Goal: Use online tool/utility: Utilize a website feature to perform a specific function

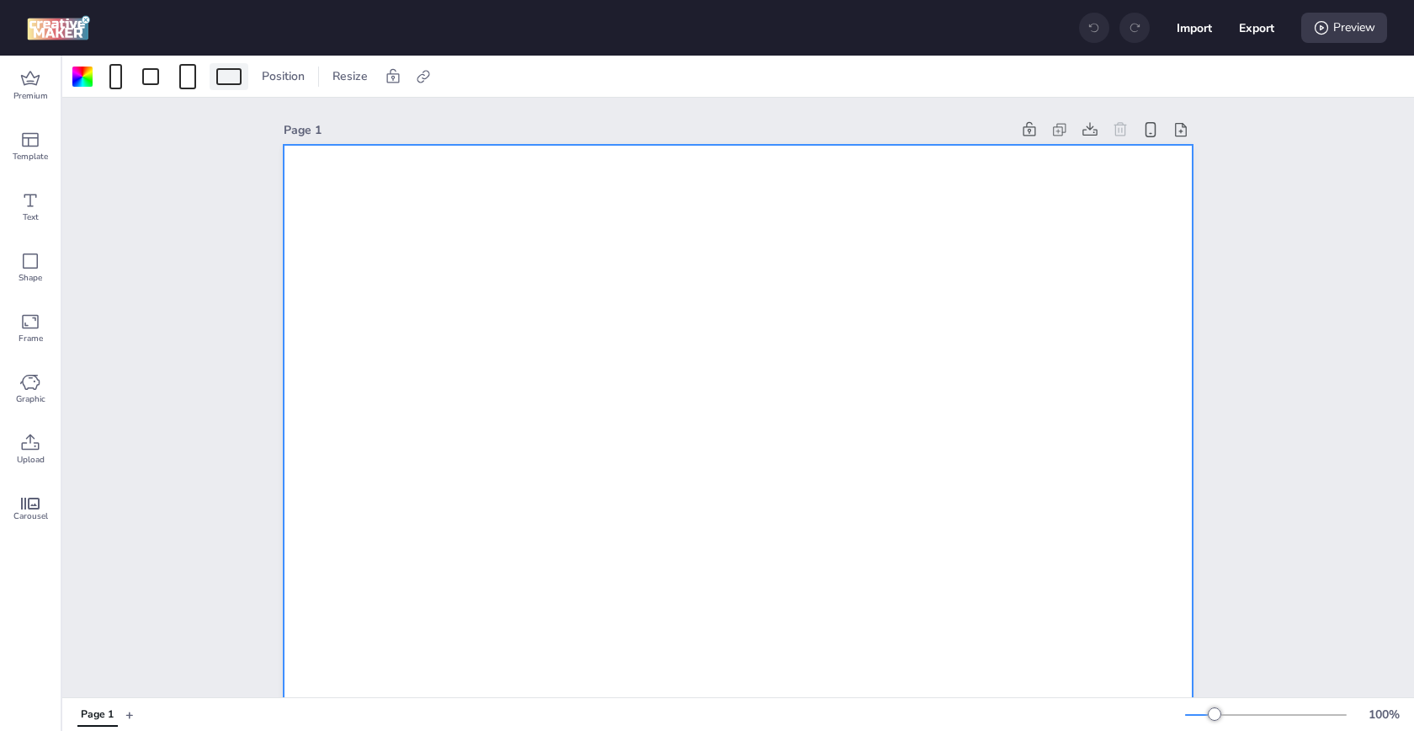
click at [231, 78] on div at bounding box center [228, 76] width 25 height 17
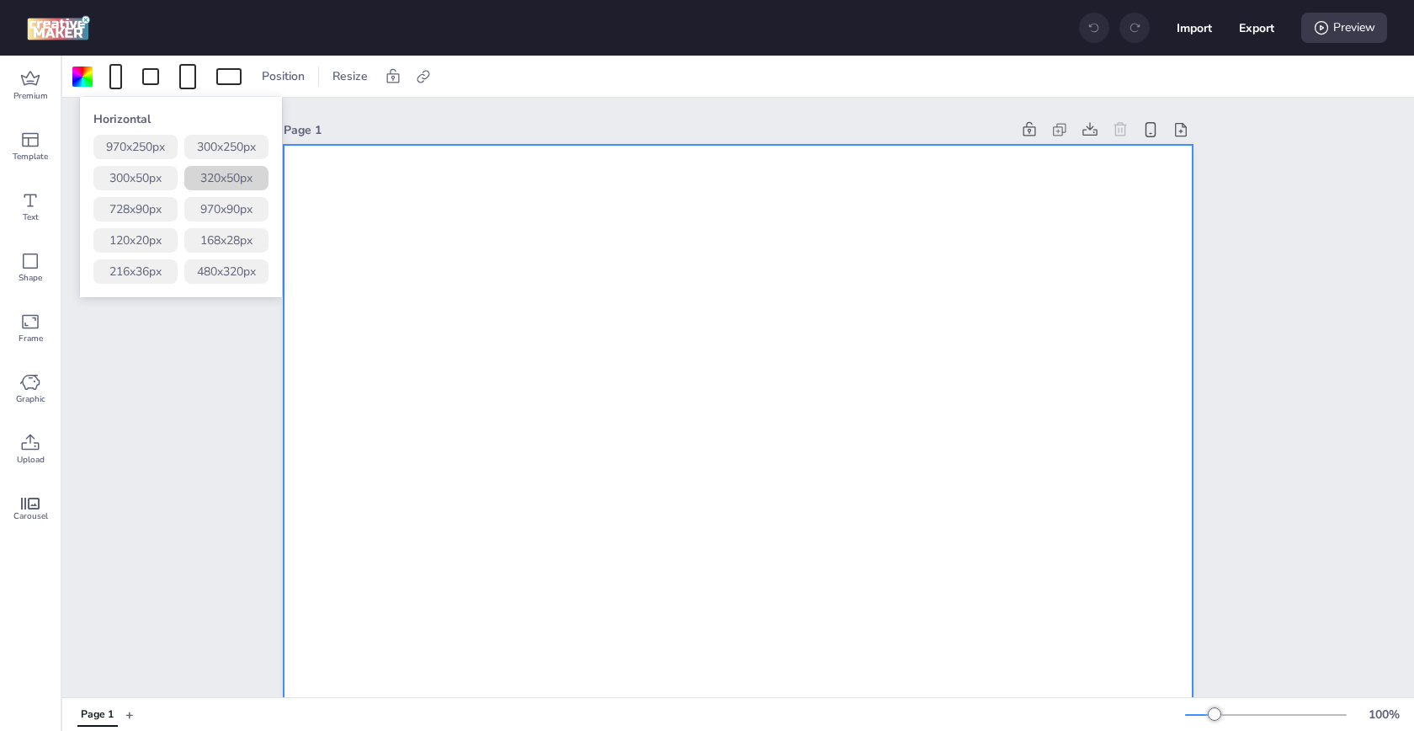
click at [235, 172] on button "320 x 50 px" at bounding box center [226, 178] width 84 height 24
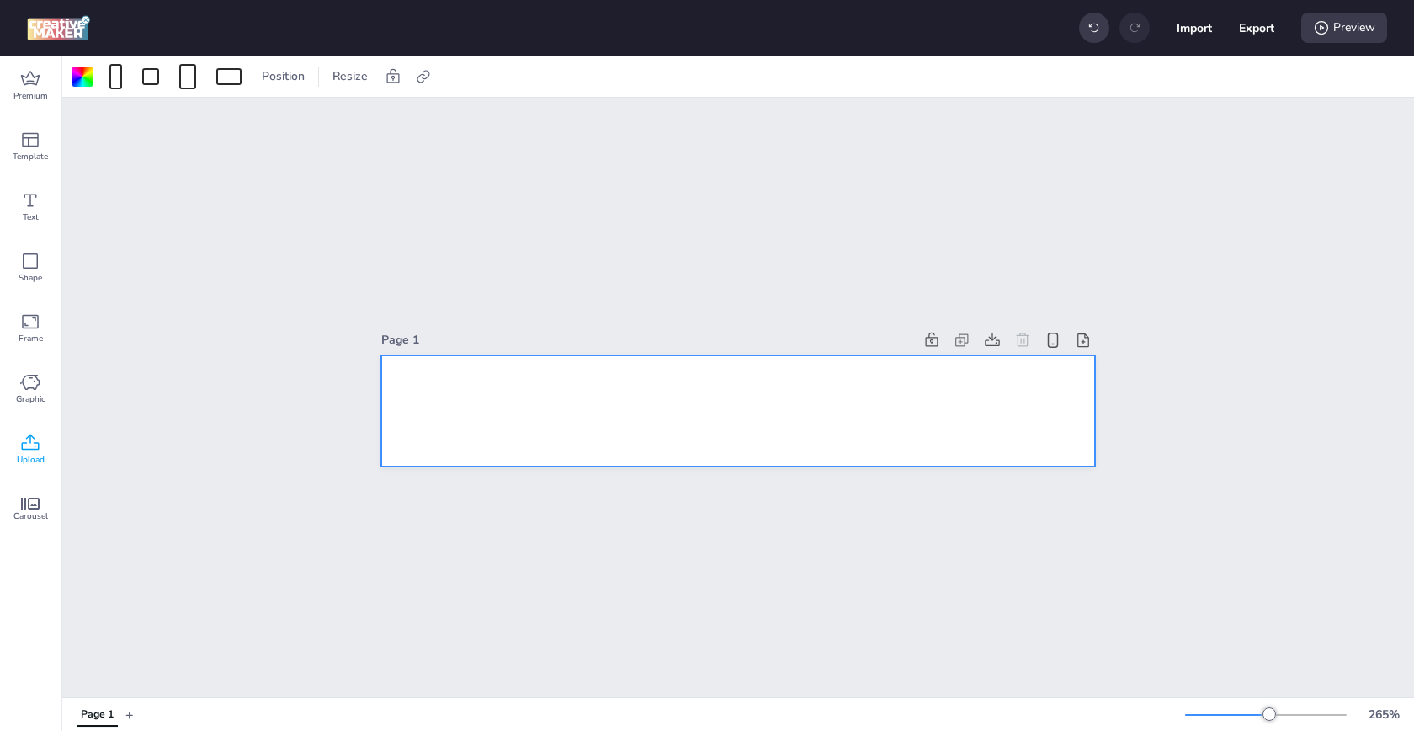
click at [25, 462] on span "Upload" at bounding box center [31, 459] width 28 height 13
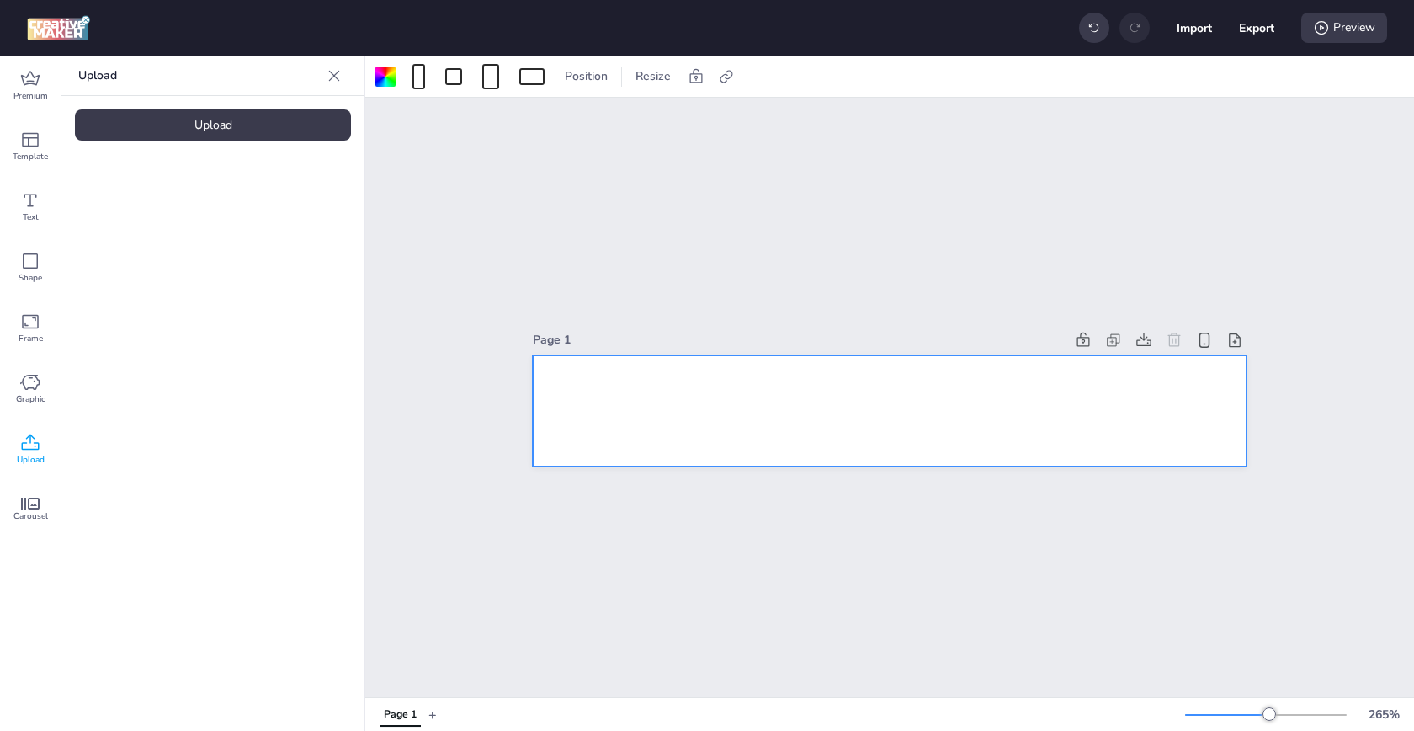
click at [210, 117] on div "Upload" at bounding box center [213, 124] width 276 height 31
click at [167, 228] on img at bounding box center [142, 235] width 103 height 18
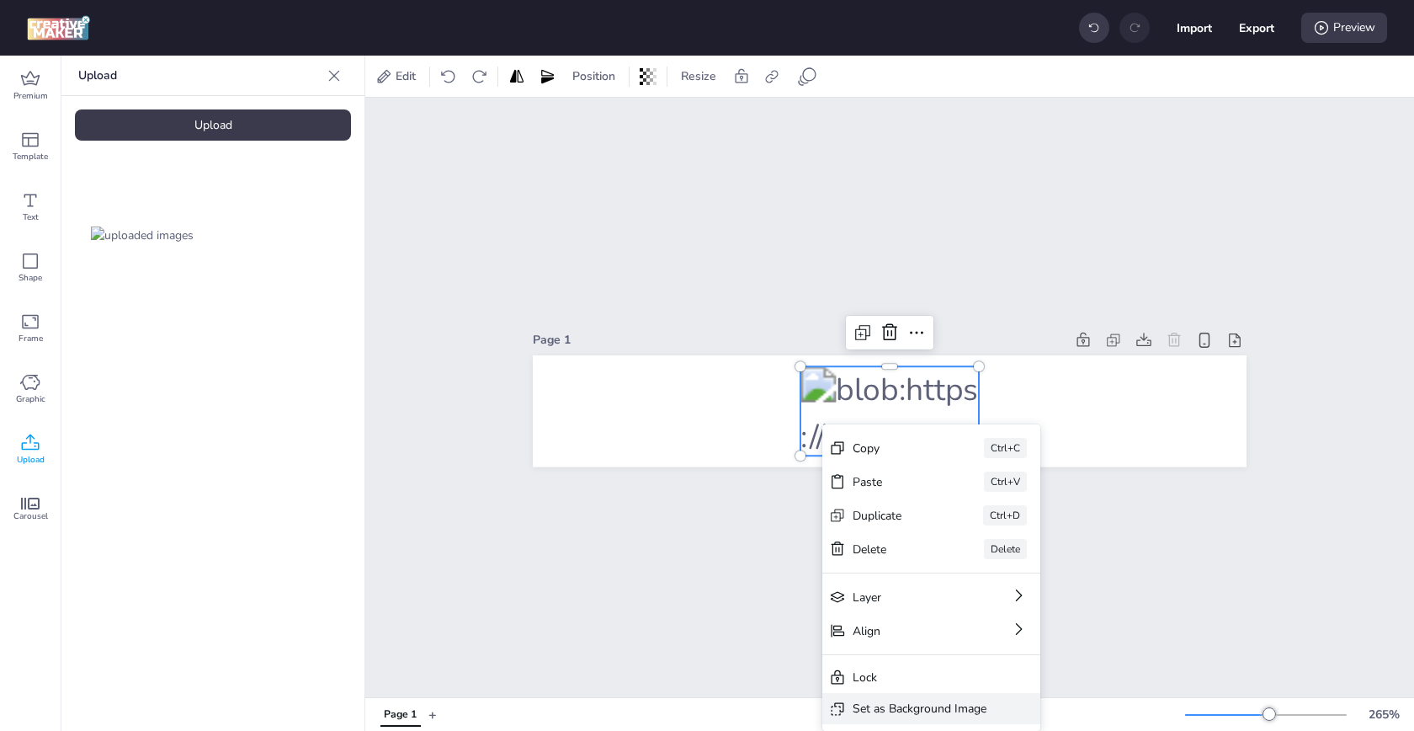
click at [947, 704] on div "Set as Background Image" at bounding box center [920, 708] width 134 height 18
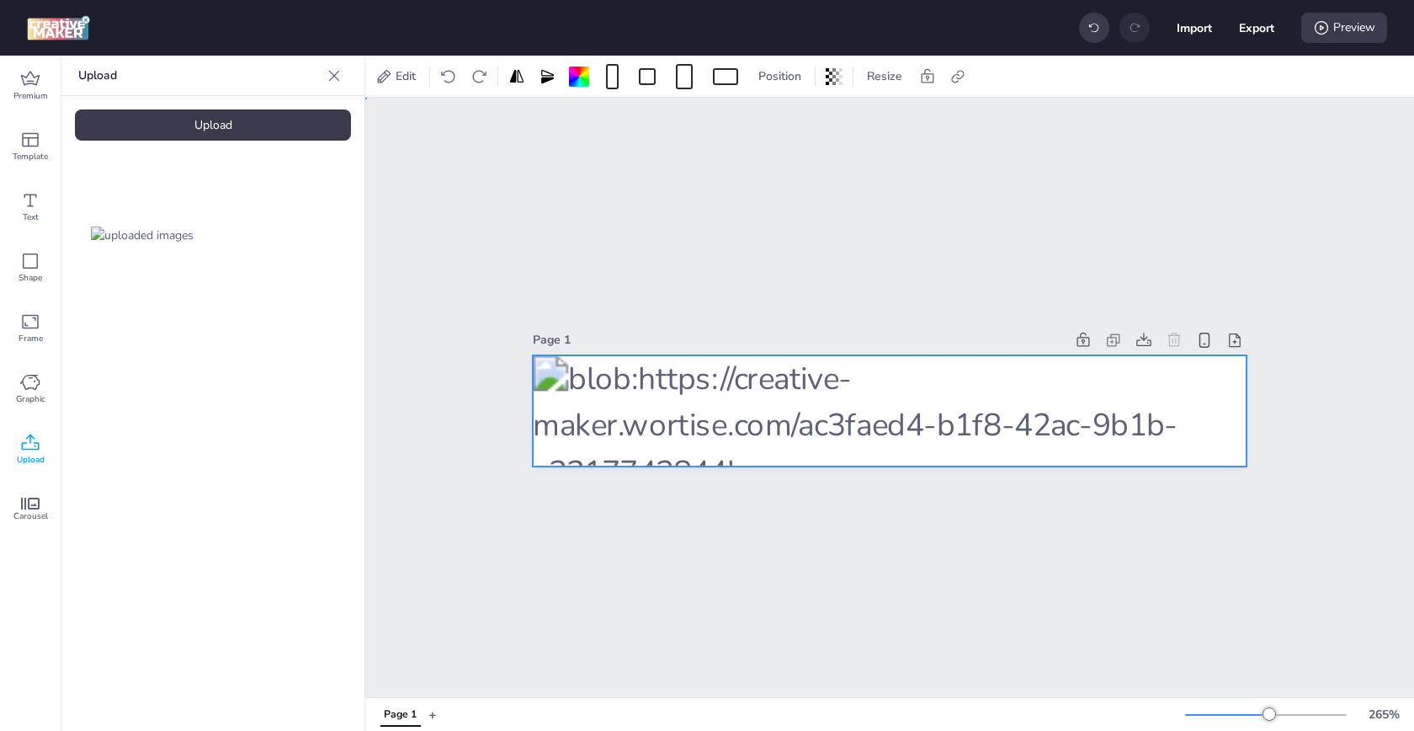
click at [808, 416] on div at bounding box center [890, 411] width 714 height 112
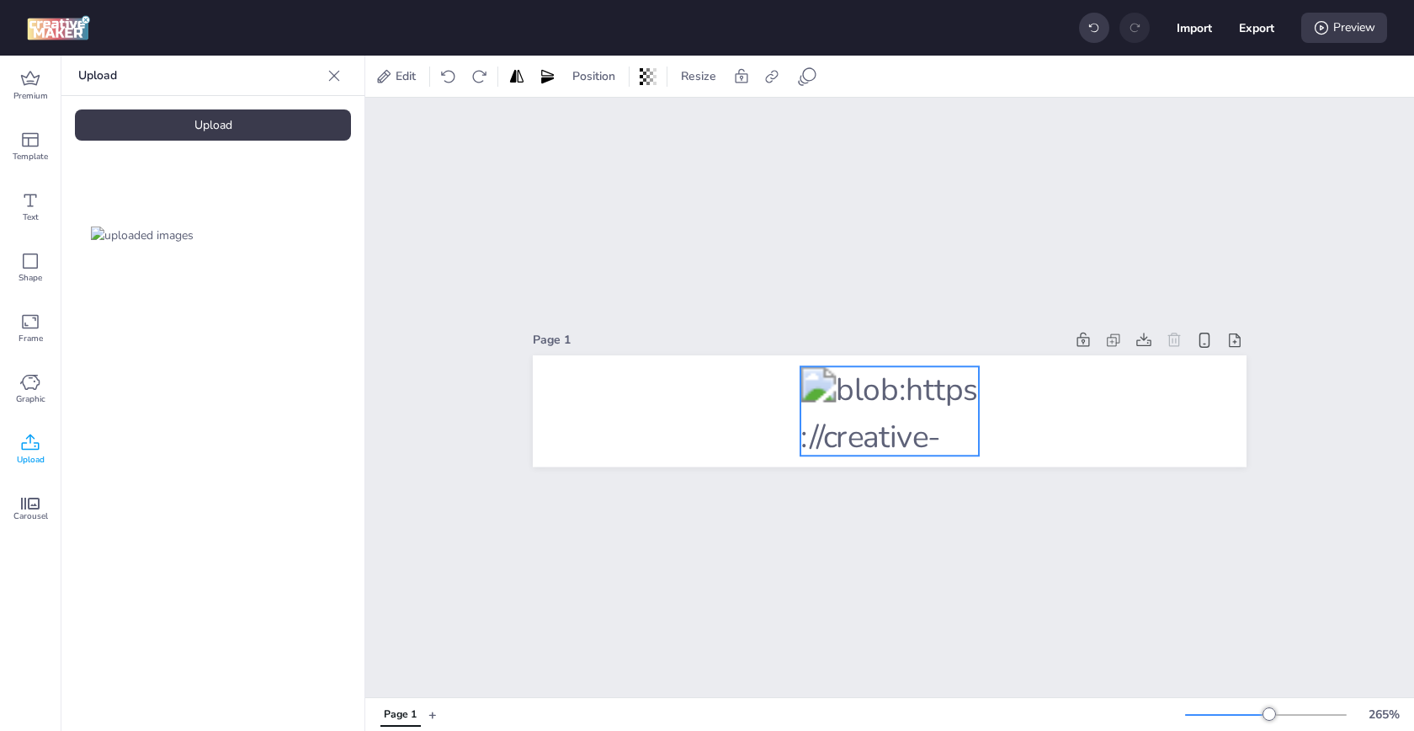
click at [917, 435] on div at bounding box center [889, 410] width 178 height 89
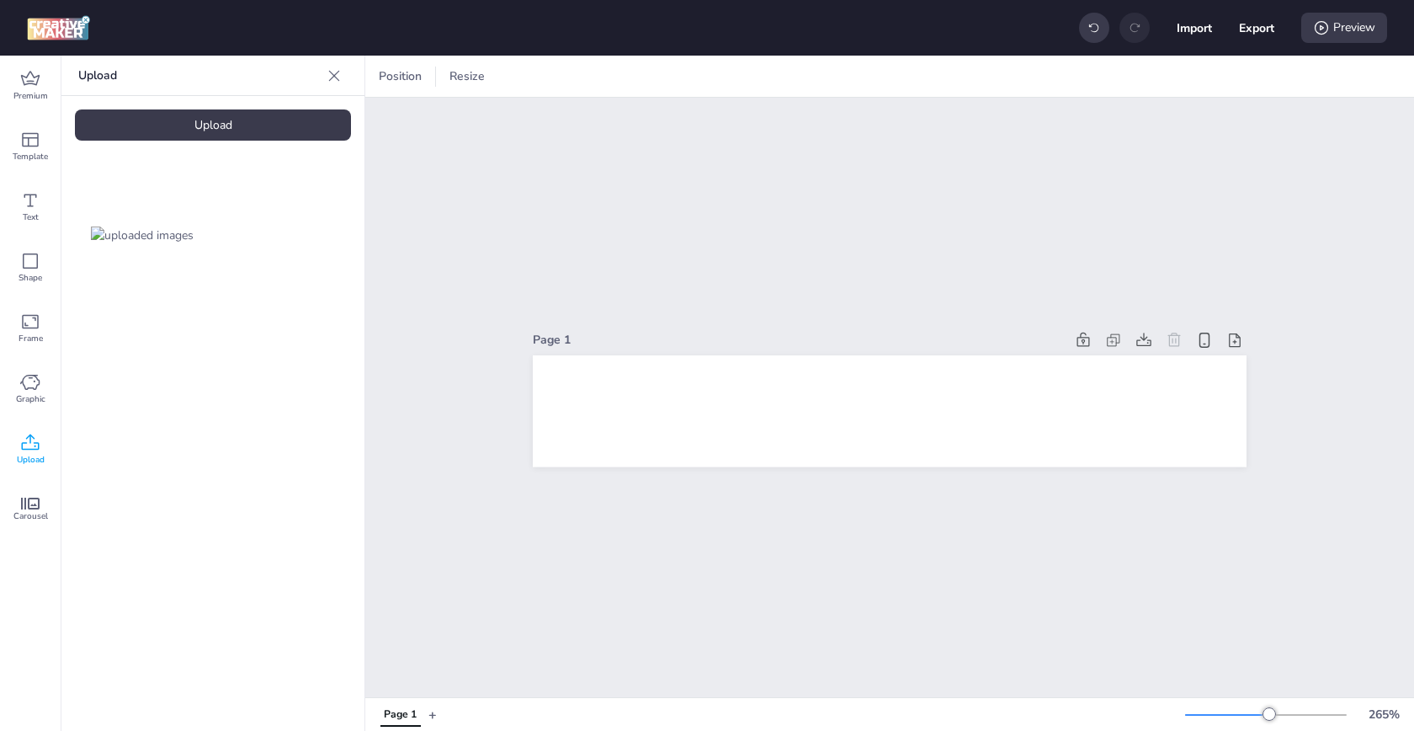
click at [292, 142] on div "Upload Upload" at bounding box center [212, 393] width 303 height 675
click at [272, 133] on div "Upload" at bounding box center [213, 124] width 276 height 31
click at [284, 237] on img at bounding box center [283, 235] width 103 height 18
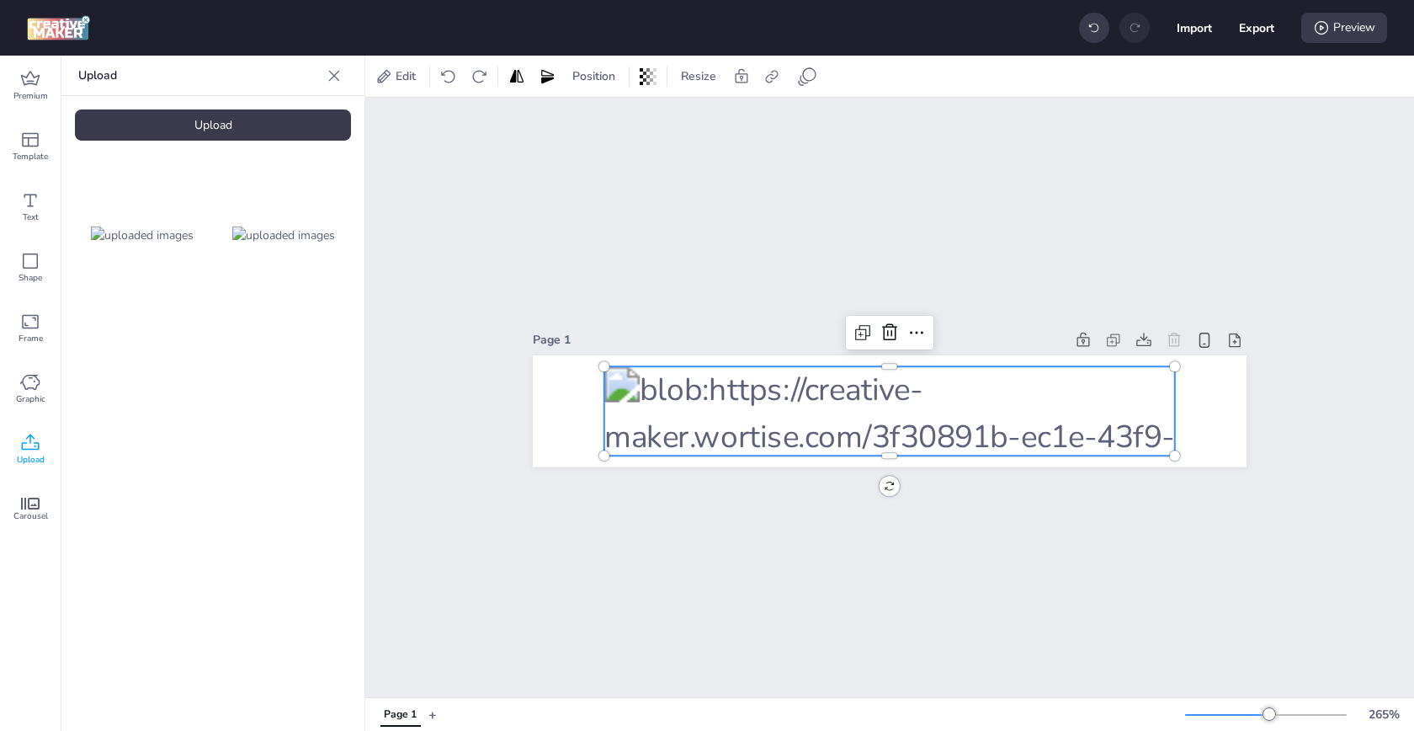
click at [665, 390] on div at bounding box center [889, 410] width 571 height 89
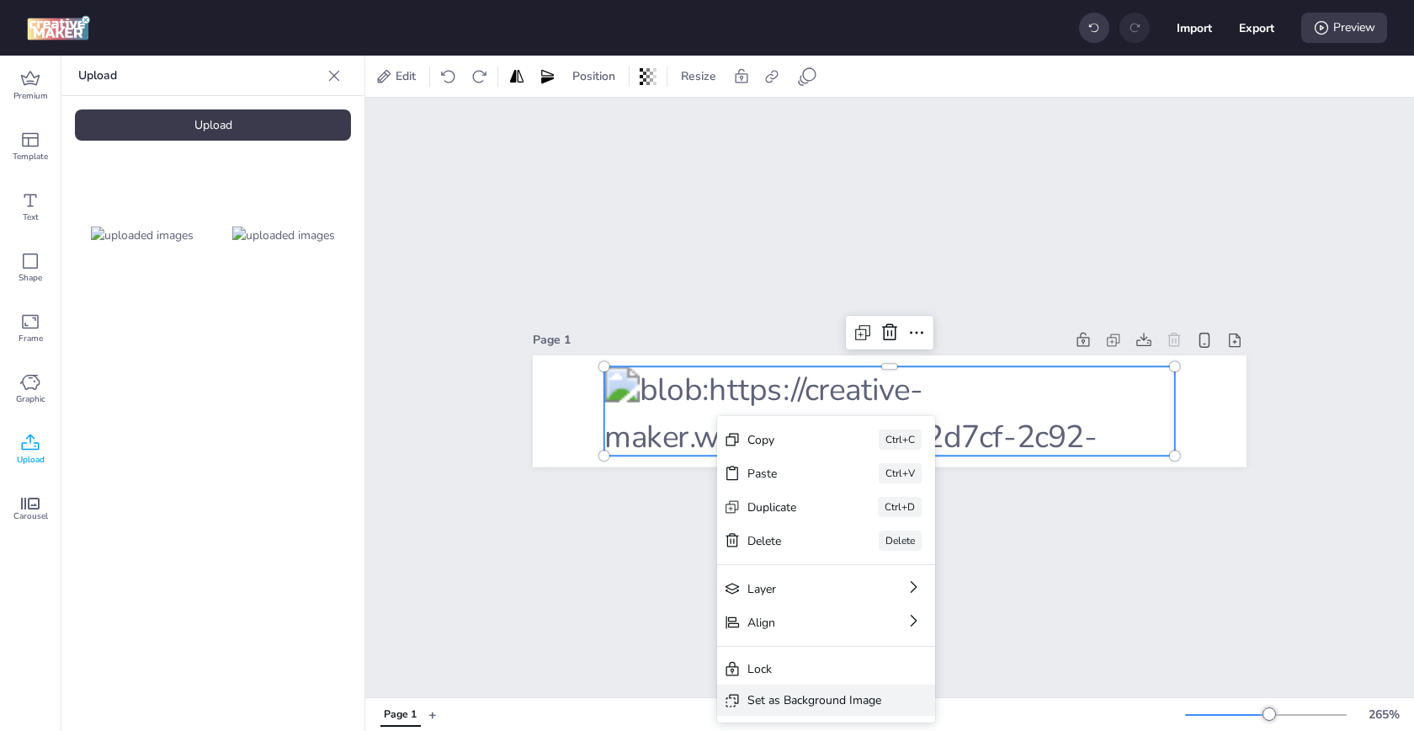
click at [788, 696] on div "Set as Background Image" at bounding box center [814, 700] width 134 height 18
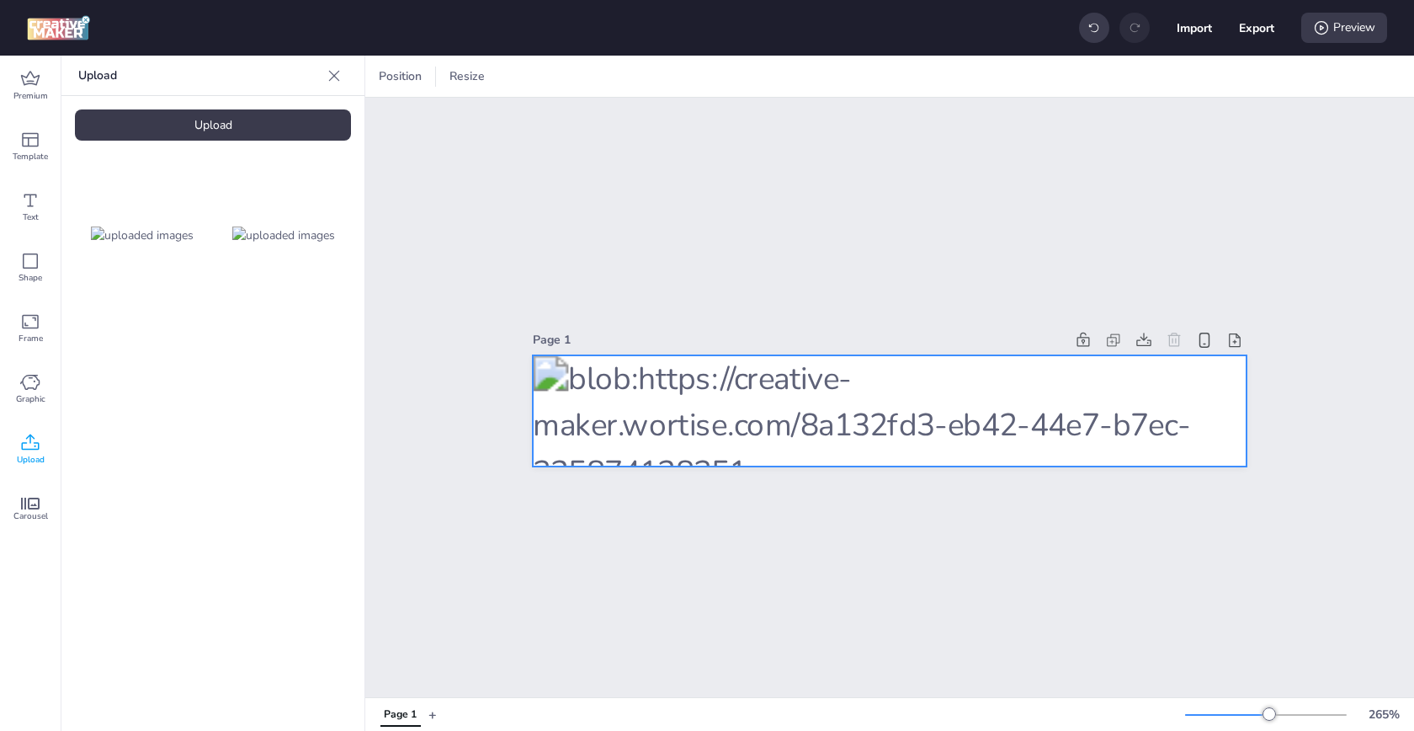
click at [787, 397] on div at bounding box center [890, 411] width 714 height 112
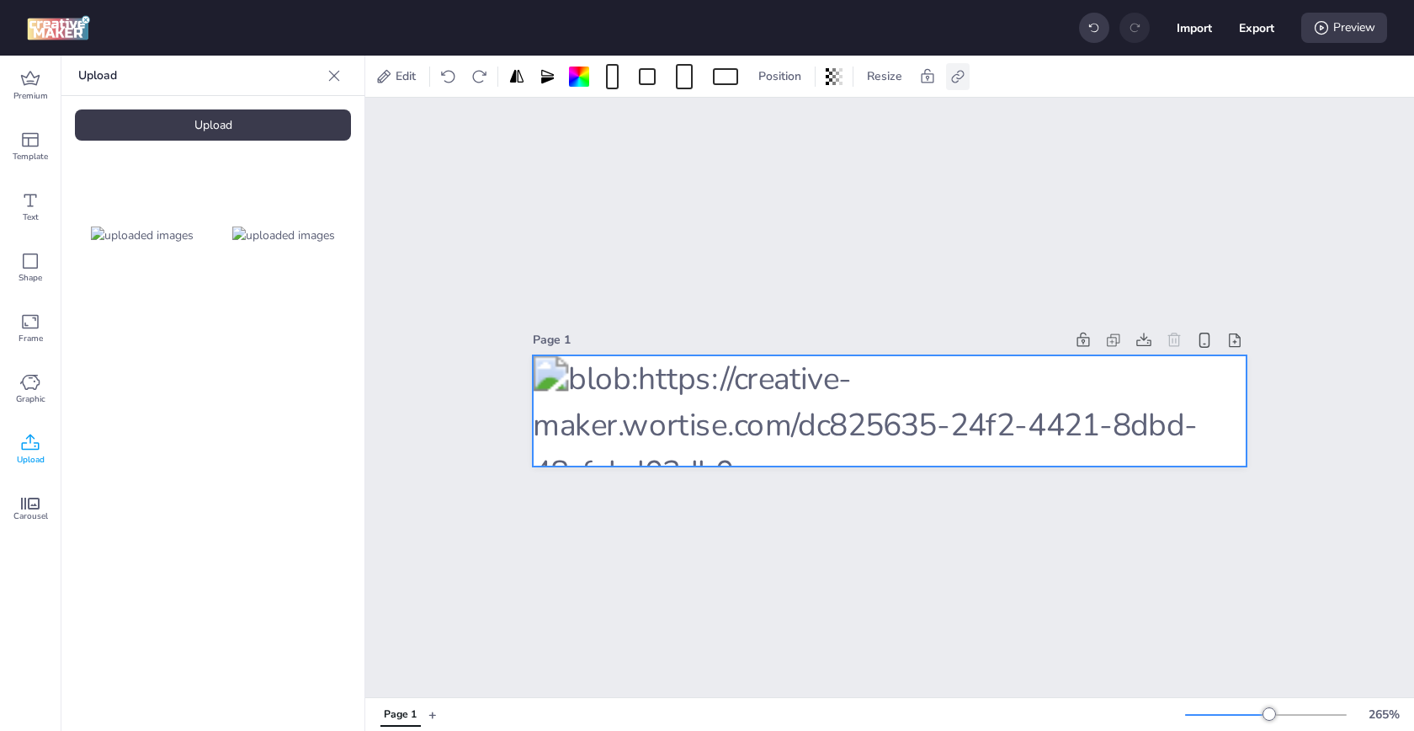
click at [949, 69] on icon at bounding box center [957, 76] width 17 height 17
click at [848, 125] on span "Activate hyperlink" at bounding box center [848, 119] width 93 height 18
click at [791, 125] on input "Activate hyperlink" at bounding box center [785, 125] width 11 height 11
checkbox input "true"
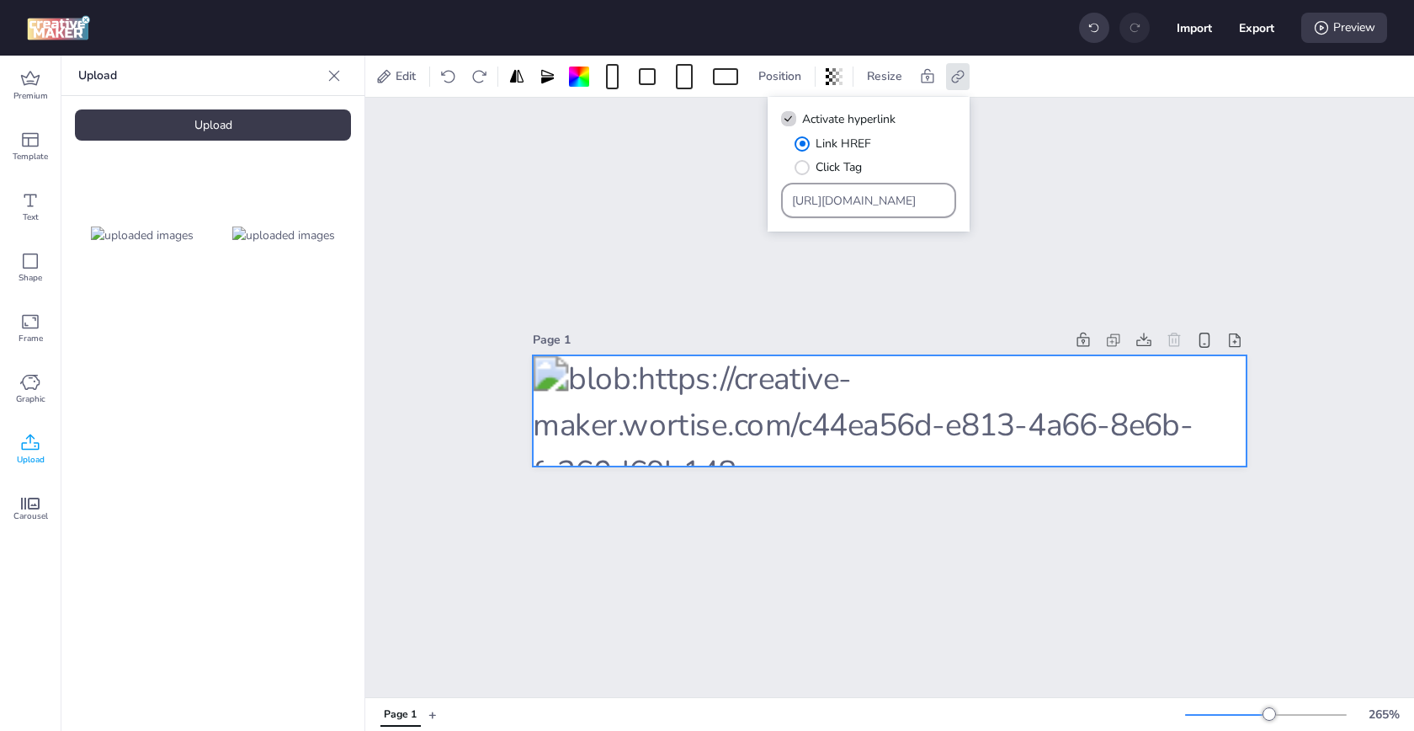
click at [846, 197] on input "[URL][DOMAIN_NAME]" at bounding box center [869, 201] width 154 height 18
paste input "https://[DOMAIN_NAME]/ddm/clk/619809683;427477980;h;gdpr=${GDPR};gdpr_consent=$…"
type input "https://[DOMAIN_NAME]/ddm/clk/619809683;427477980;h;gdpr=${GDPR};gdpr_consent=$…"
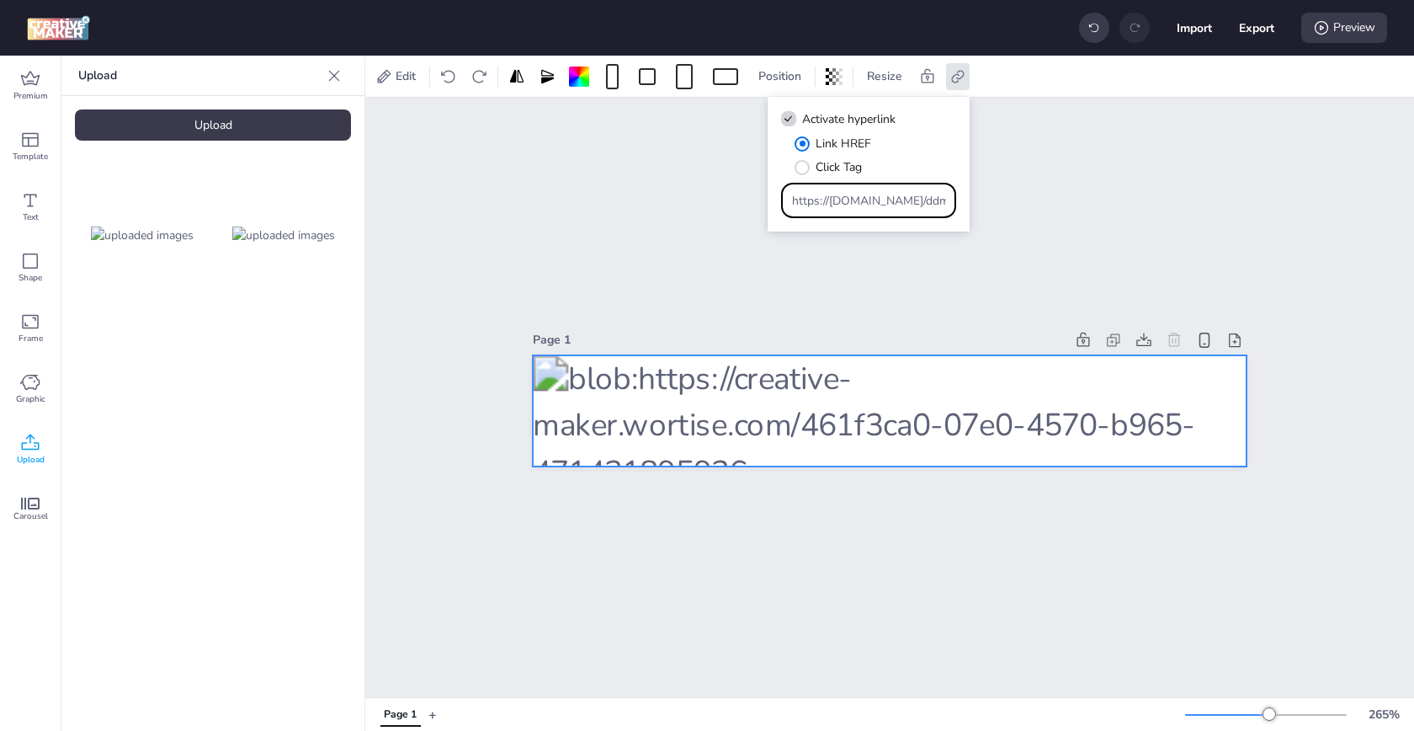
scroll to position [0, 463]
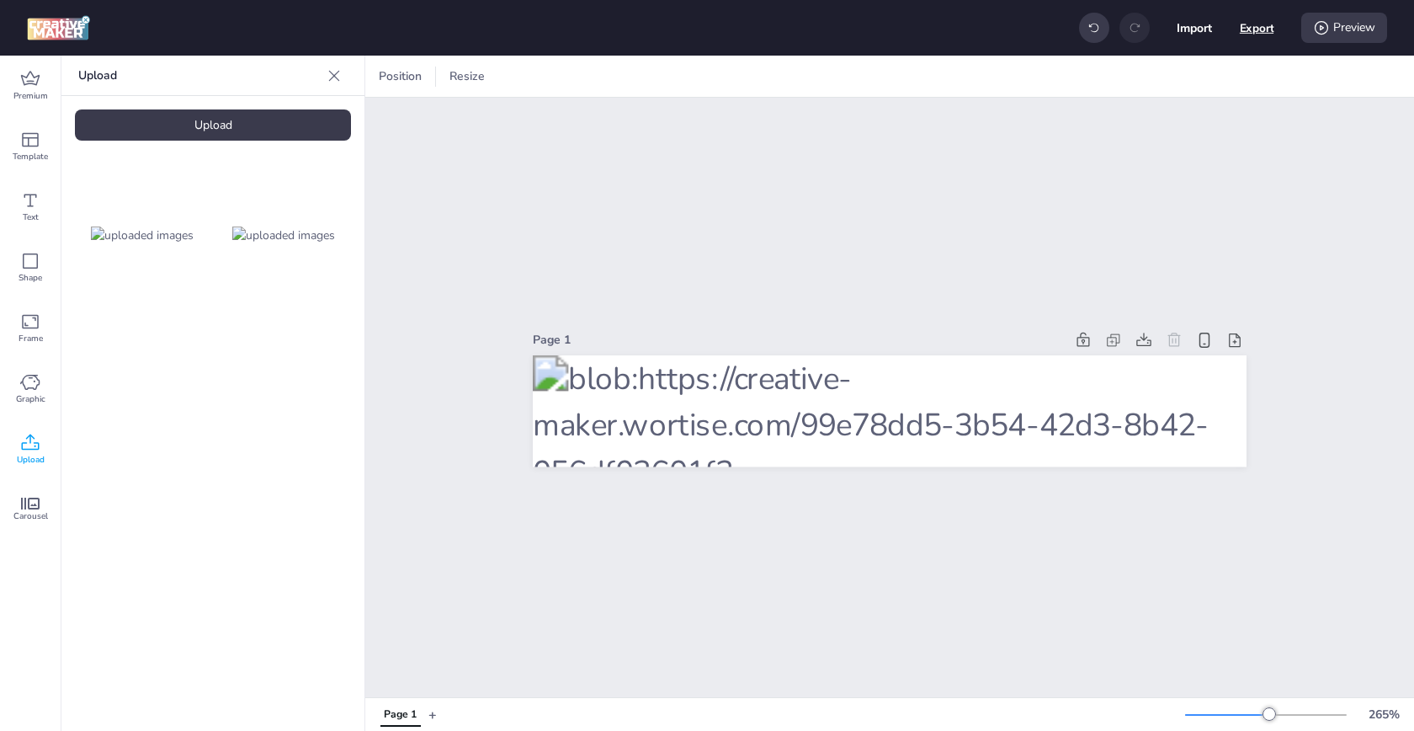
click at [1242, 30] on button "Export" at bounding box center [1257, 28] width 35 height 35
select select "html"
click at [1187, 137] on button "Download" at bounding box center [1182, 137] width 158 height 34
